Goal: Book appointment/travel/reservation

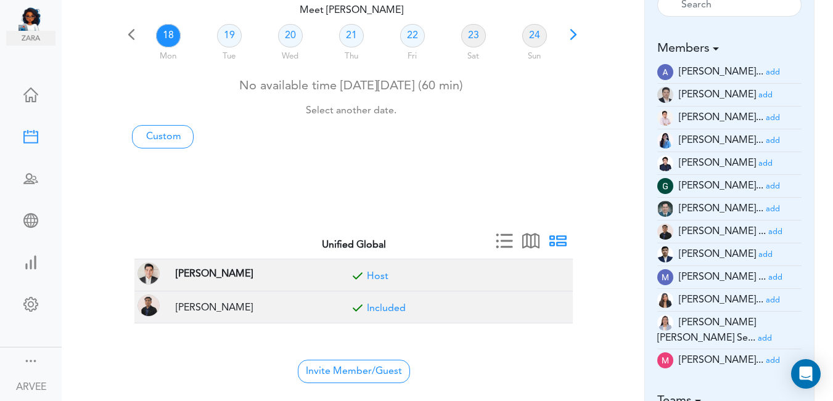
scroll to position [90, 0]
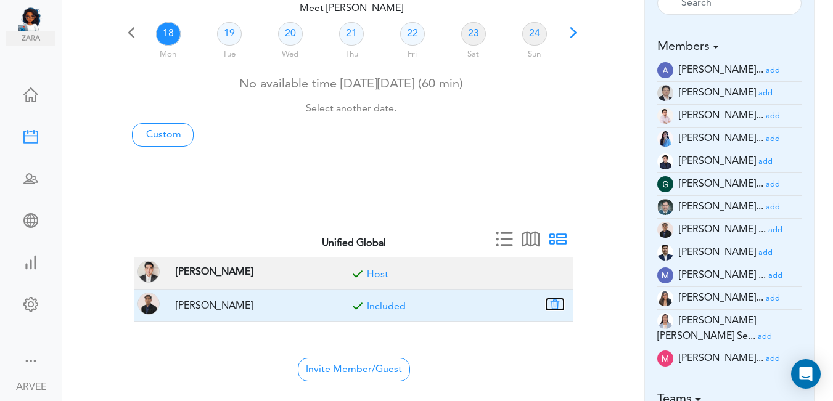
click at [555, 304] on button "button" at bounding box center [554, 304] width 17 height 11
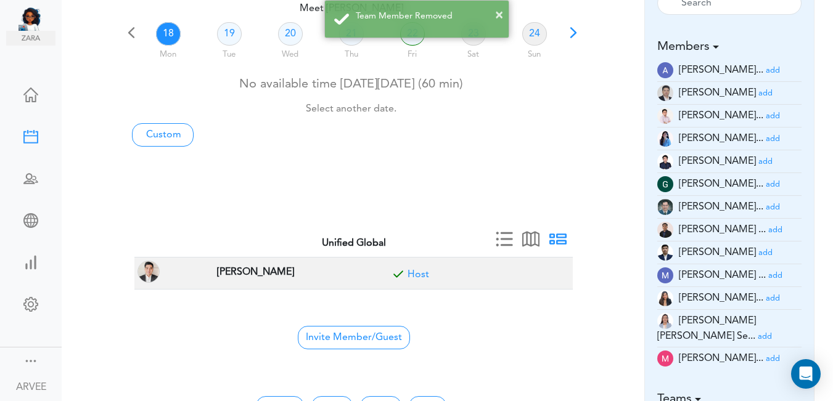
click at [766, 355] on small "add" at bounding box center [773, 359] width 14 height 8
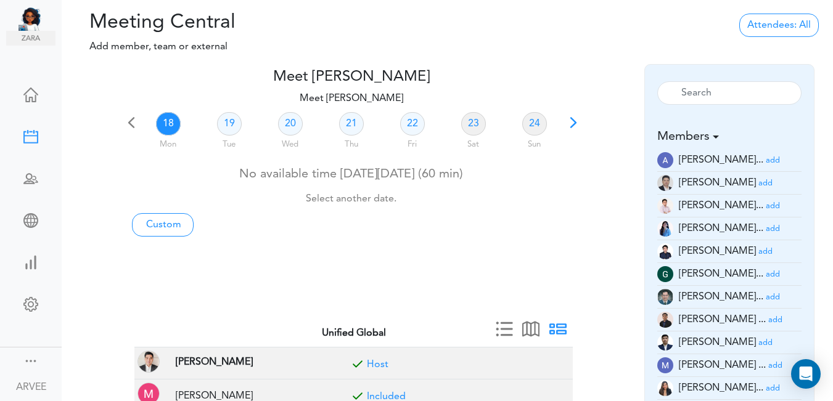
click at [569, 123] on span at bounding box center [573, 126] width 17 height 17
click at [229, 121] on link "26" at bounding box center [229, 123] width 25 height 23
click at [169, 224] on link "Custom" at bounding box center [163, 224] width 62 height 23
type input "Meet [PERSON_NAME]"
type input "[URL][DOMAIN_NAME][SECURITY_DATA]"
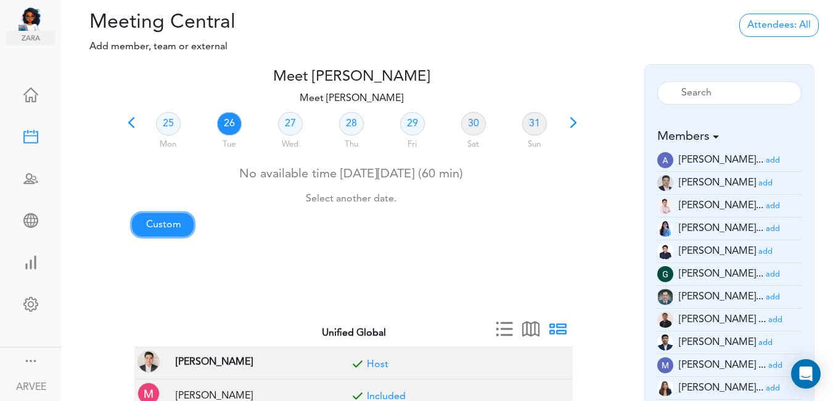
type input "[DATE]T19:00"
type input "[DATE]T19:30"
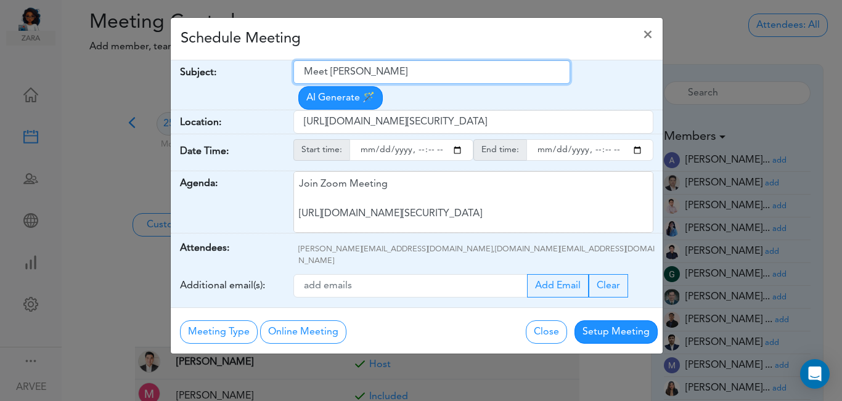
drag, startPoint x: 306, startPoint y: 72, endPoint x: 392, endPoint y: 65, distance: 86.0
click at [430, 70] on input "Meet [PERSON_NAME]" at bounding box center [431, 71] width 277 height 23
paste input "Tax Questions- [PERSON_NAME]"
type input "Tax Questions- [PERSON_NAME]"
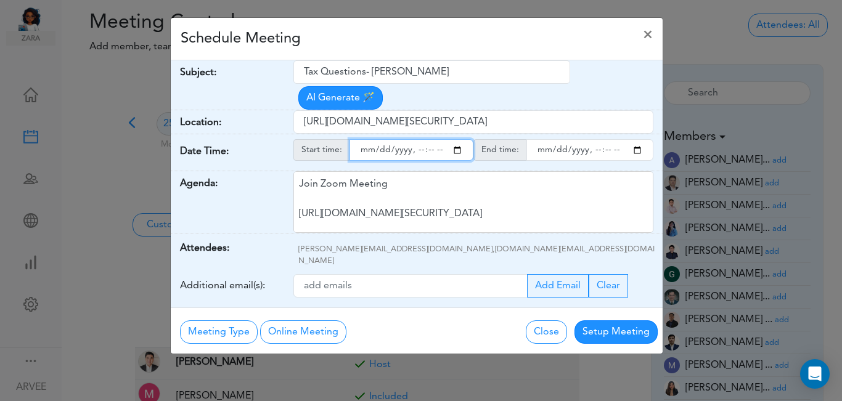
click at [459, 139] on input "starttime" at bounding box center [412, 150] width 124 height 22
click at [418, 139] on input "starttime" at bounding box center [412, 150] width 124 height 22
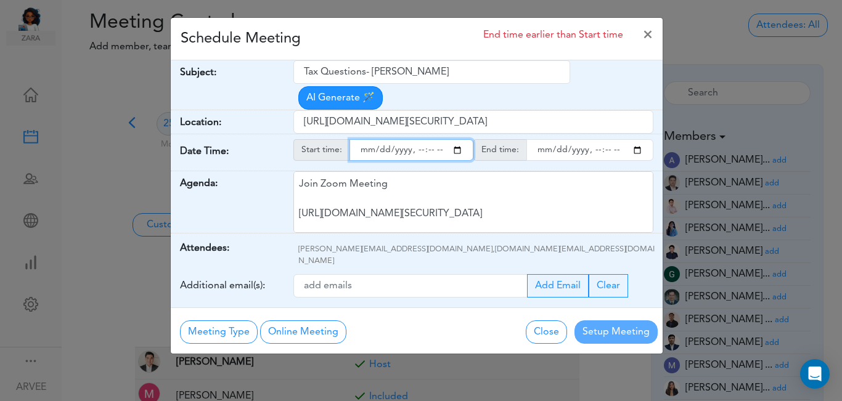
type input "[DATE]T15:00"
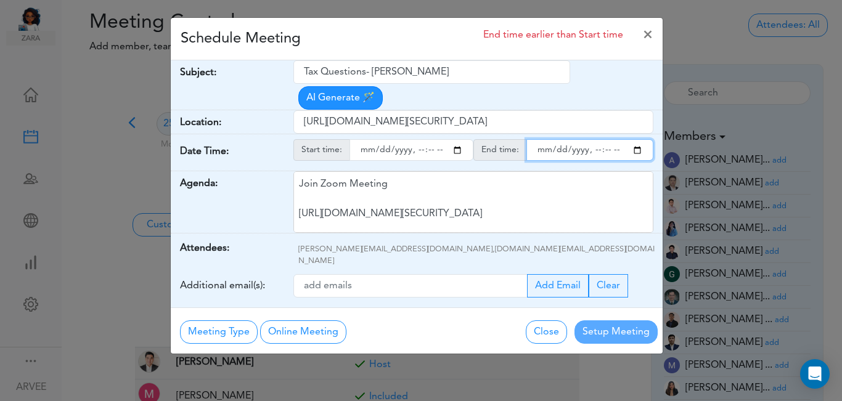
click at [636, 139] on input "endtime" at bounding box center [589, 150] width 127 height 22
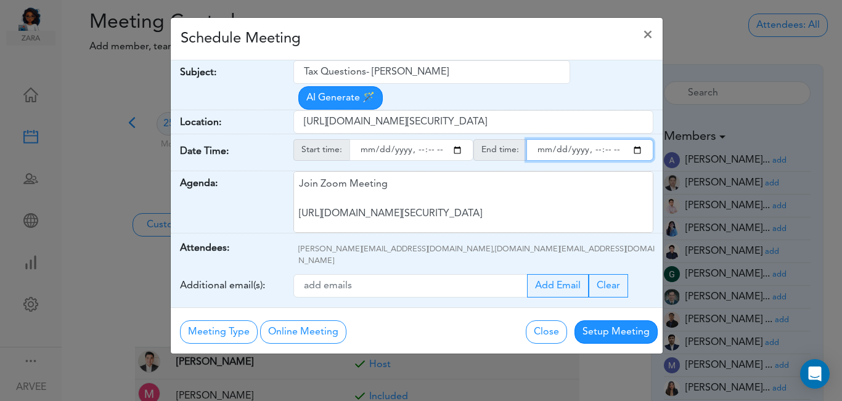
click at [592, 139] on input "endtime" at bounding box center [589, 150] width 127 height 22
type input "[DATE]T16:00"
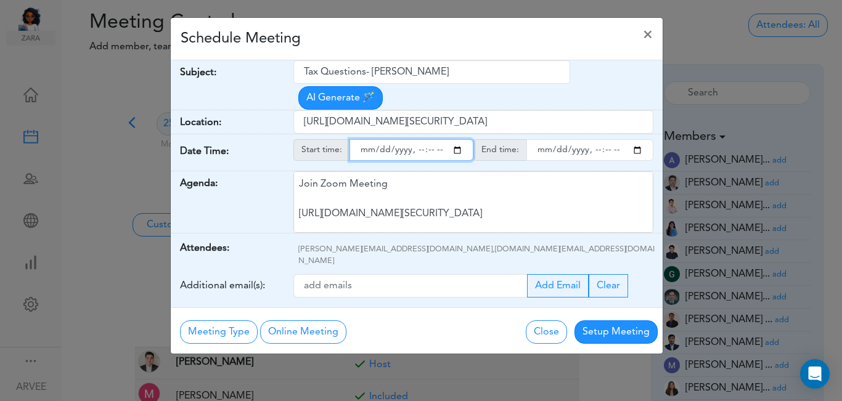
click at [429, 139] on input "starttime" at bounding box center [412, 150] width 124 height 22
type input "[DATE]T15:15"
click at [359, 36] on div "Schedule Meeting ×" at bounding box center [417, 39] width 492 height 43
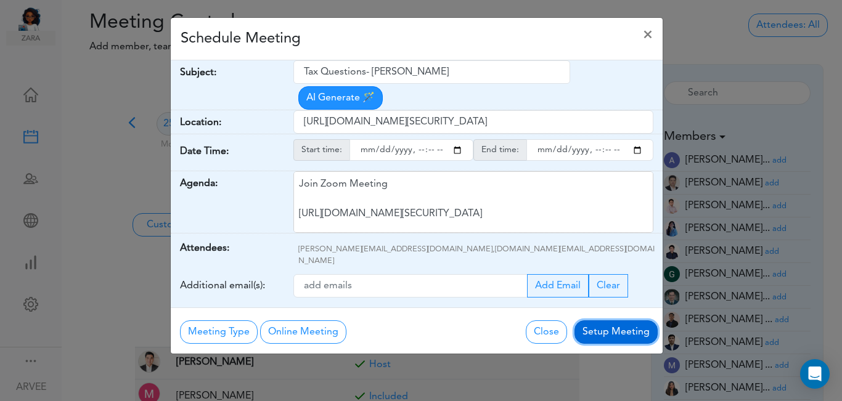
click at [611, 321] on button "Setup Meeting" at bounding box center [616, 332] width 83 height 23
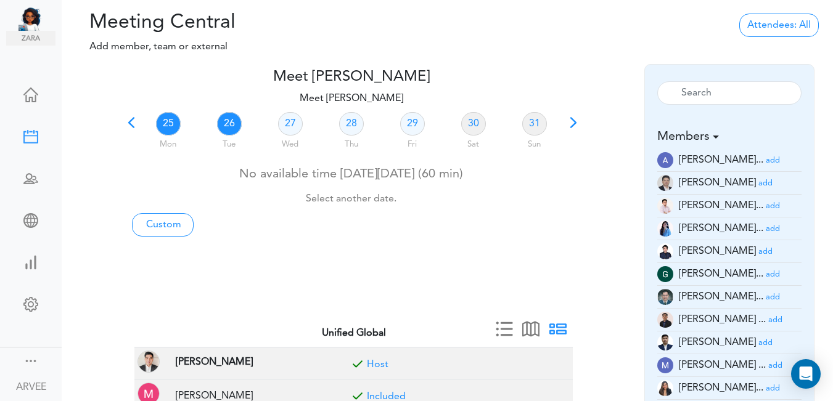
click at [224, 128] on link "26" at bounding box center [229, 123] width 25 height 23
click at [171, 226] on link "Custom" at bounding box center [163, 224] width 62 height 23
type input "Meet [PERSON_NAME]"
type input "[URL][DOMAIN_NAME][SECURITY_DATA]"
type input "[DATE]T19:00"
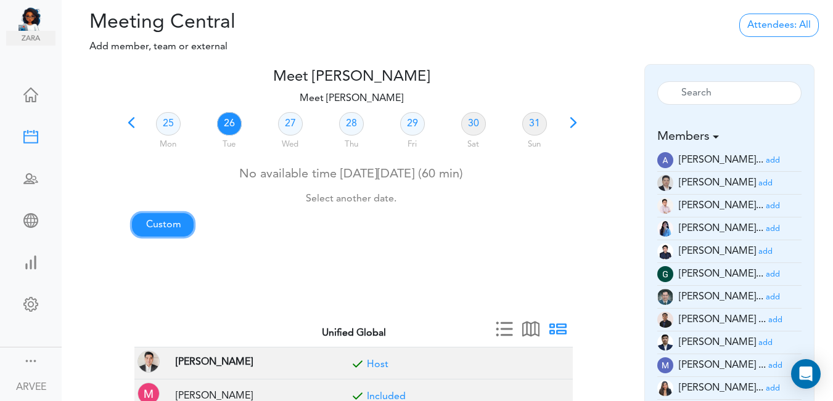
type input "[DATE]T19:30"
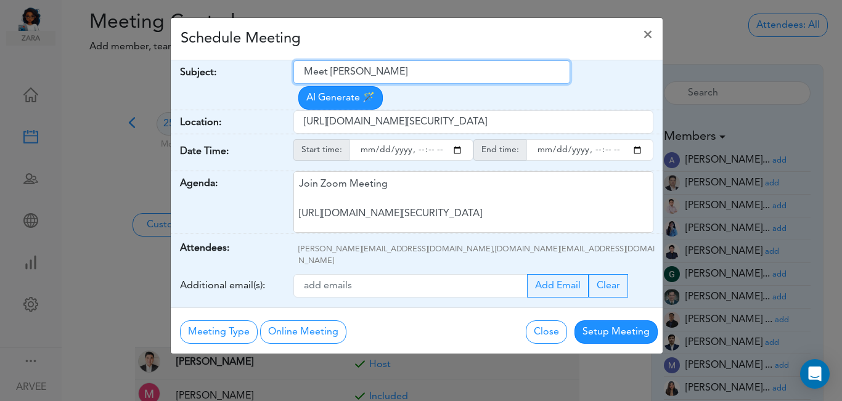
drag, startPoint x: 303, startPoint y: 73, endPoint x: 414, endPoint y: 76, distance: 110.4
click at [414, 76] on input "Meet [PERSON_NAME]" at bounding box center [431, 71] width 277 height 23
paste input "Tax Questions- [PERSON_NAME]"
click at [303, 69] on input "Tax Questions- [PERSON_NAME]" at bounding box center [431, 71] width 277 height 23
type input "Internal: Tax Questions- [PERSON_NAME]"
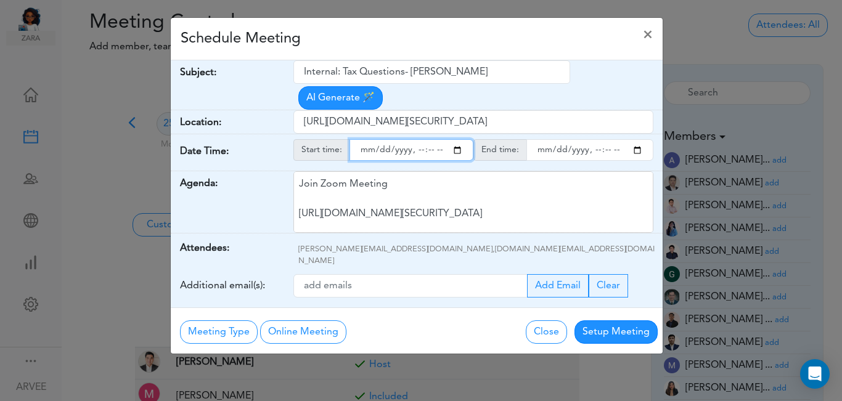
click at [453, 139] on input "starttime" at bounding box center [412, 150] width 124 height 22
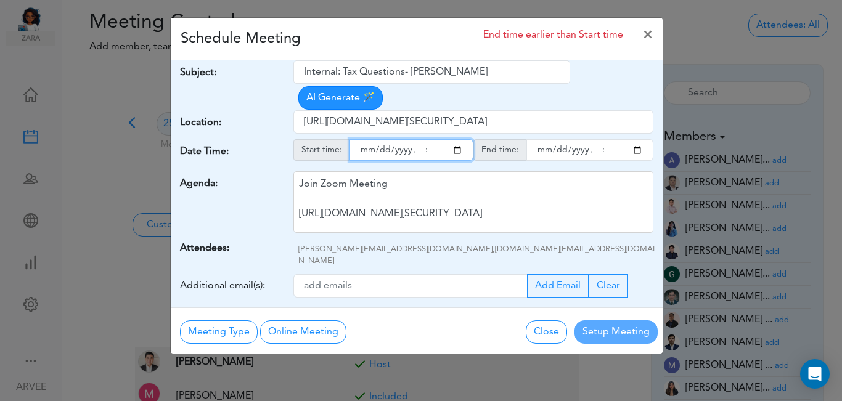
click at [414, 139] on input "starttime" at bounding box center [412, 150] width 124 height 22
type input "[DATE]T15:00"
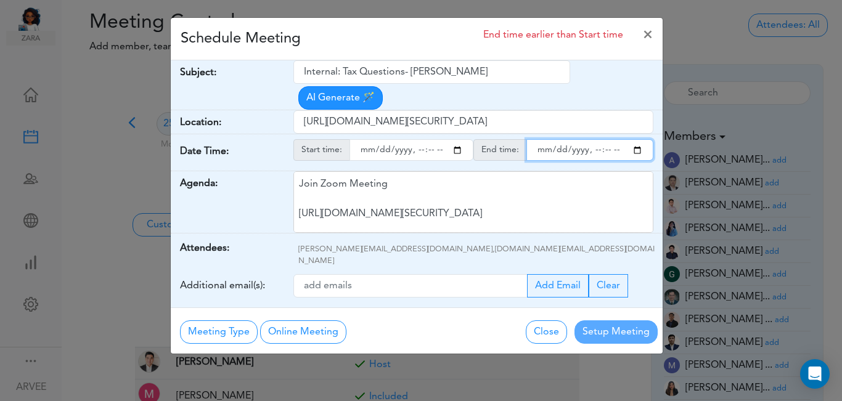
click at [636, 139] on input "endtime" at bounding box center [589, 150] width 127 height 22
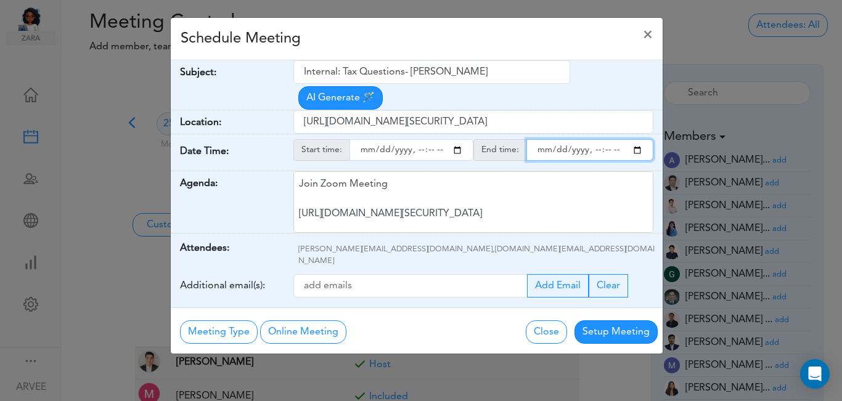
click at [594, 139] on input "endtime" at bounding box center [589, 150] width 127 height 22
type input "[DATE]T15:15"
click at [475, 39] on div "Schedule Meeting ×" at bounding box center [417, 39] width 492 height 43
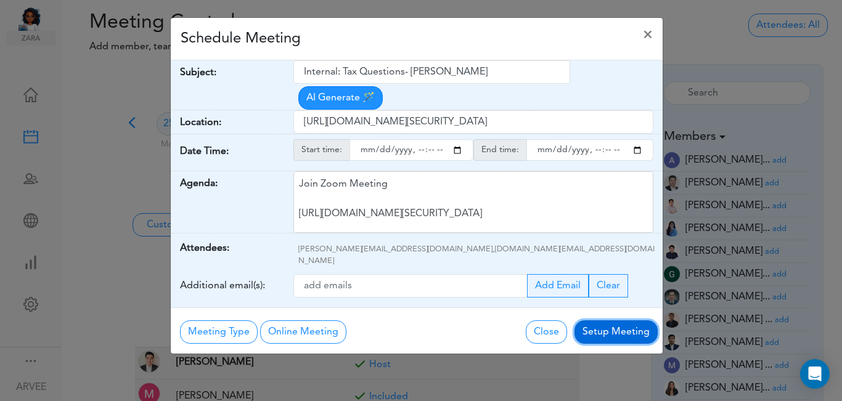
click at [615, 321] on button "Setup Meeting" at bounding box center [616, 332] width 83 height 23
